Goal: Navigation & Orientation: Find specific page/section

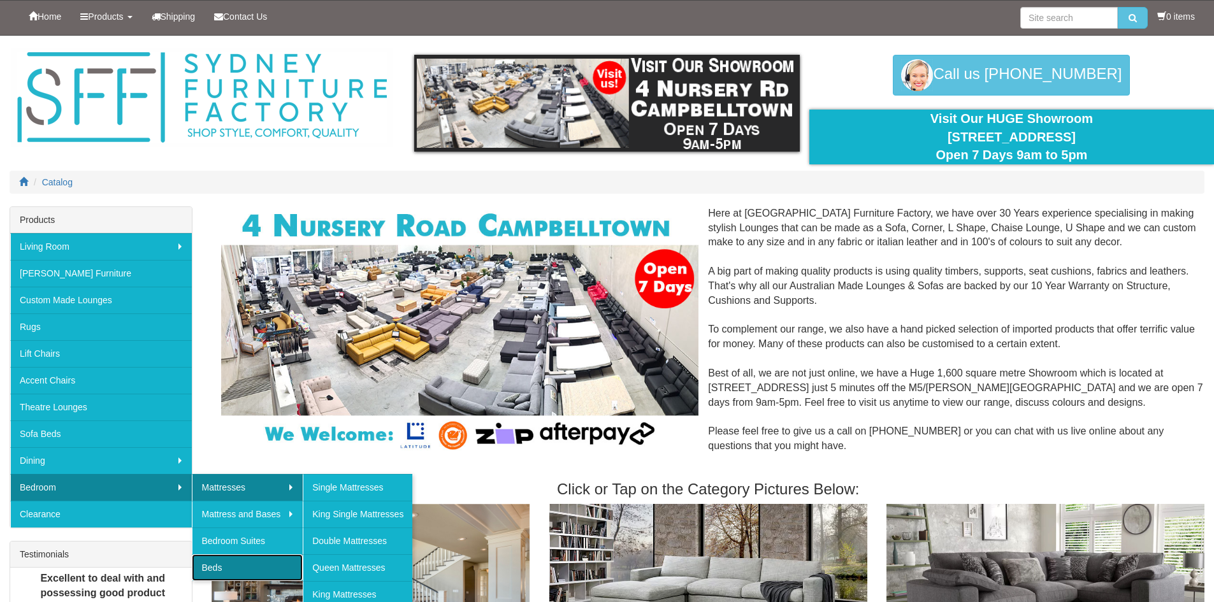
click at [247, 561] on link "Beds" at bounding box center [247, 567] width 111 height 27
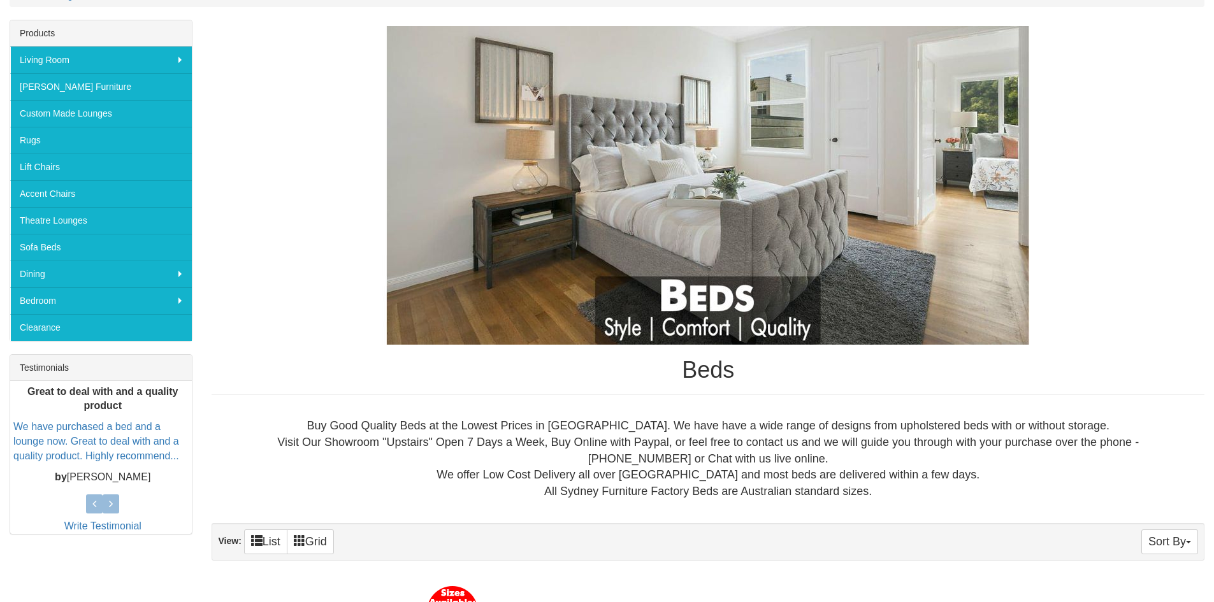
scroll to position [319, 0]
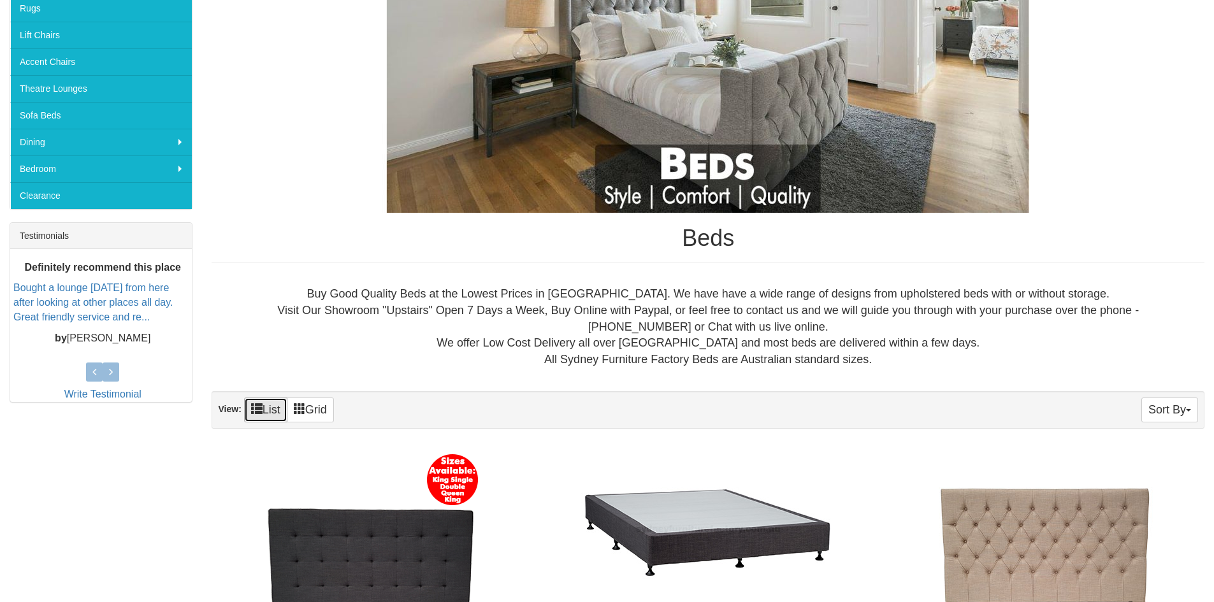
click at [257, 408] on span at bounding box center [256, 408] width 11 height 11
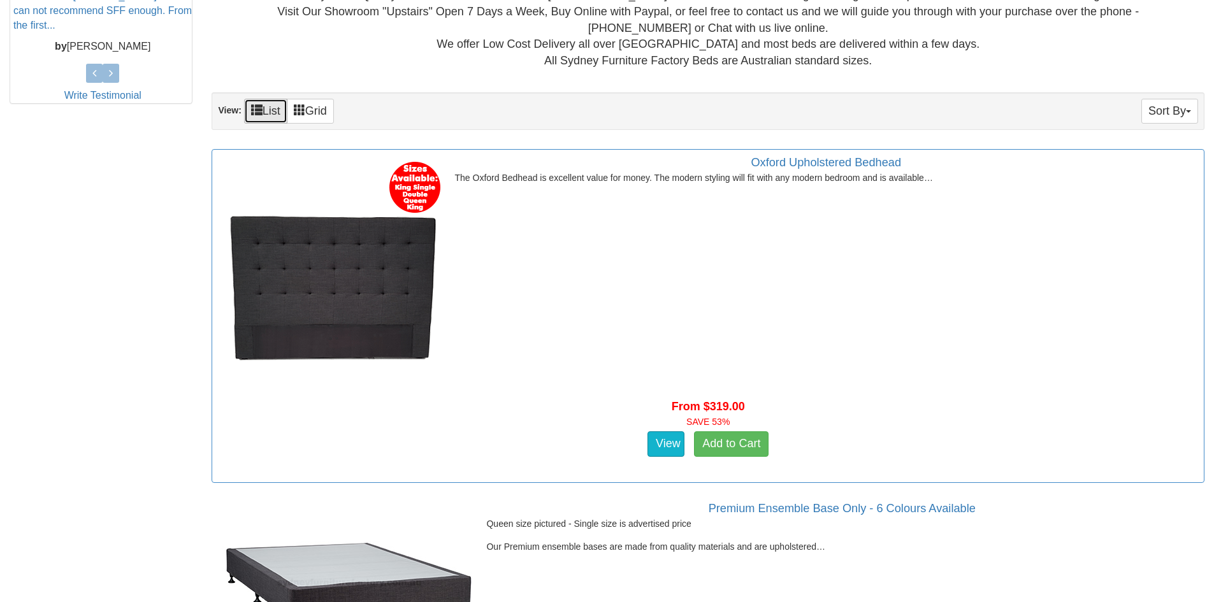
scroll to position [573, 0]
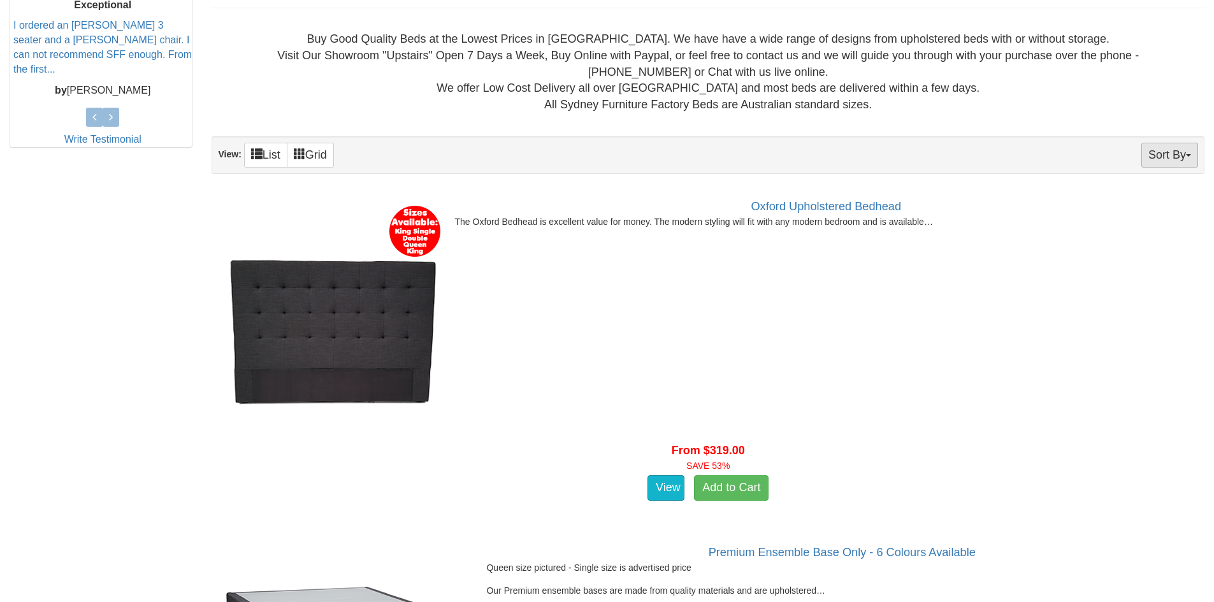
click at [1168, 151] on button "Sort By" at bounding box center [1169, 155] width 57 height 25
click at [1128, 198] on link "Price+" at bounding box center [1147, 197] width 101 height 17
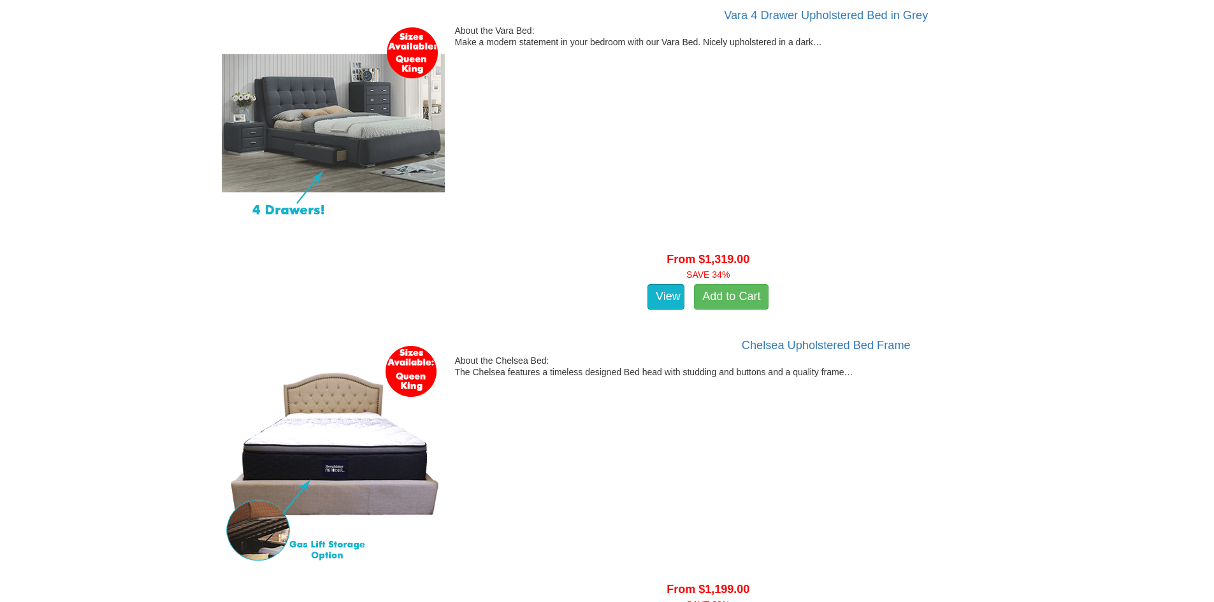
scroll to position [510, 0]
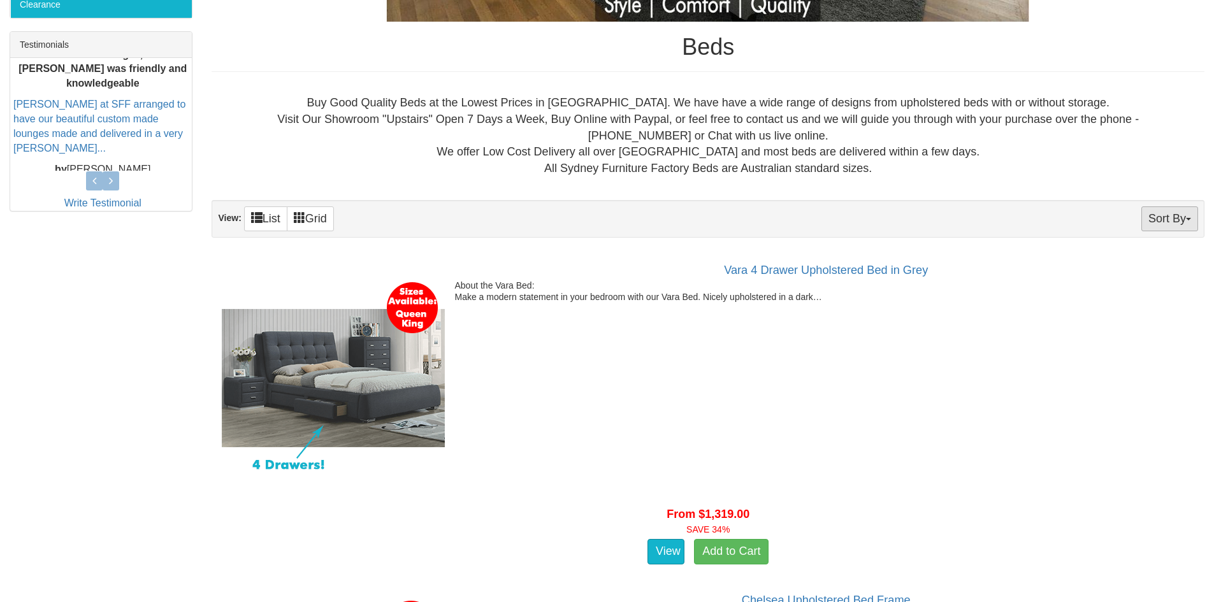
click at [1158, 219] on button "Sort By" at bounding box center [1169, 218] width 57 height 25
click at [1146, 259] on link "Price-" at bounding box center [1147, 261] width 101 height 17
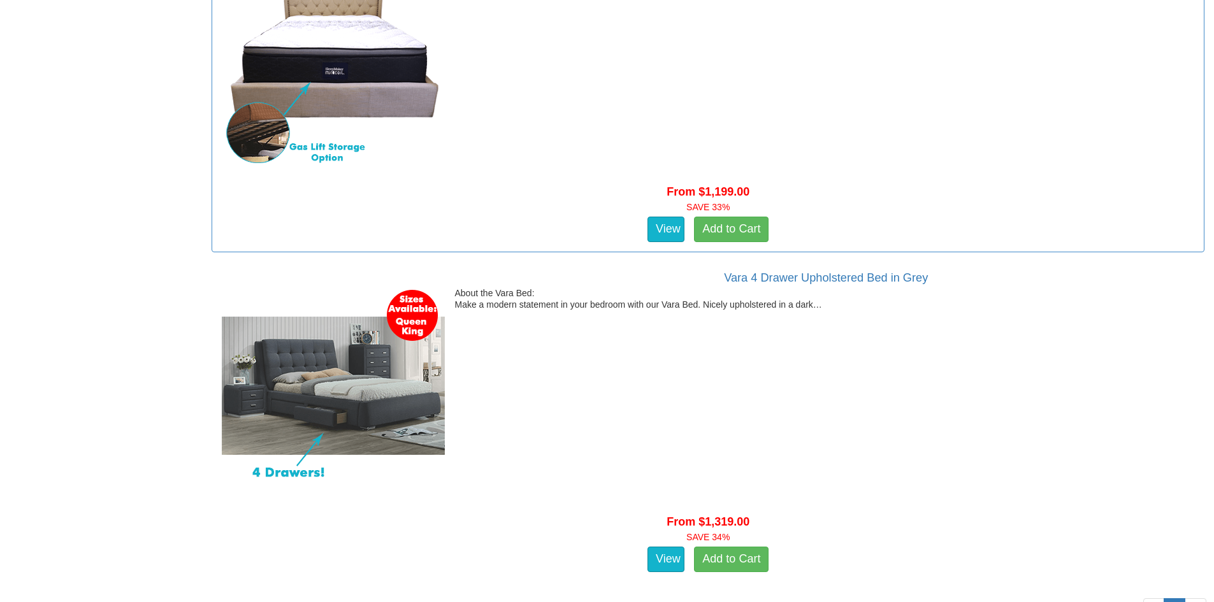
scroll to position [4956, 0]
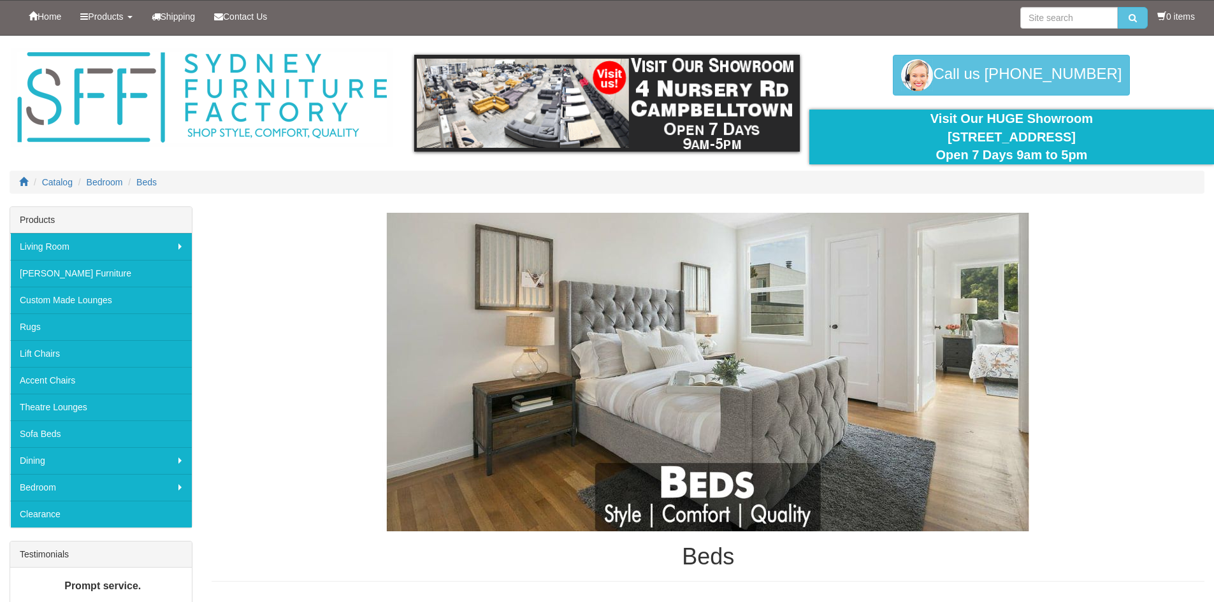
scroll to position [510, 0]
